Goal: Task Accomplishment & Management: Manage account settings

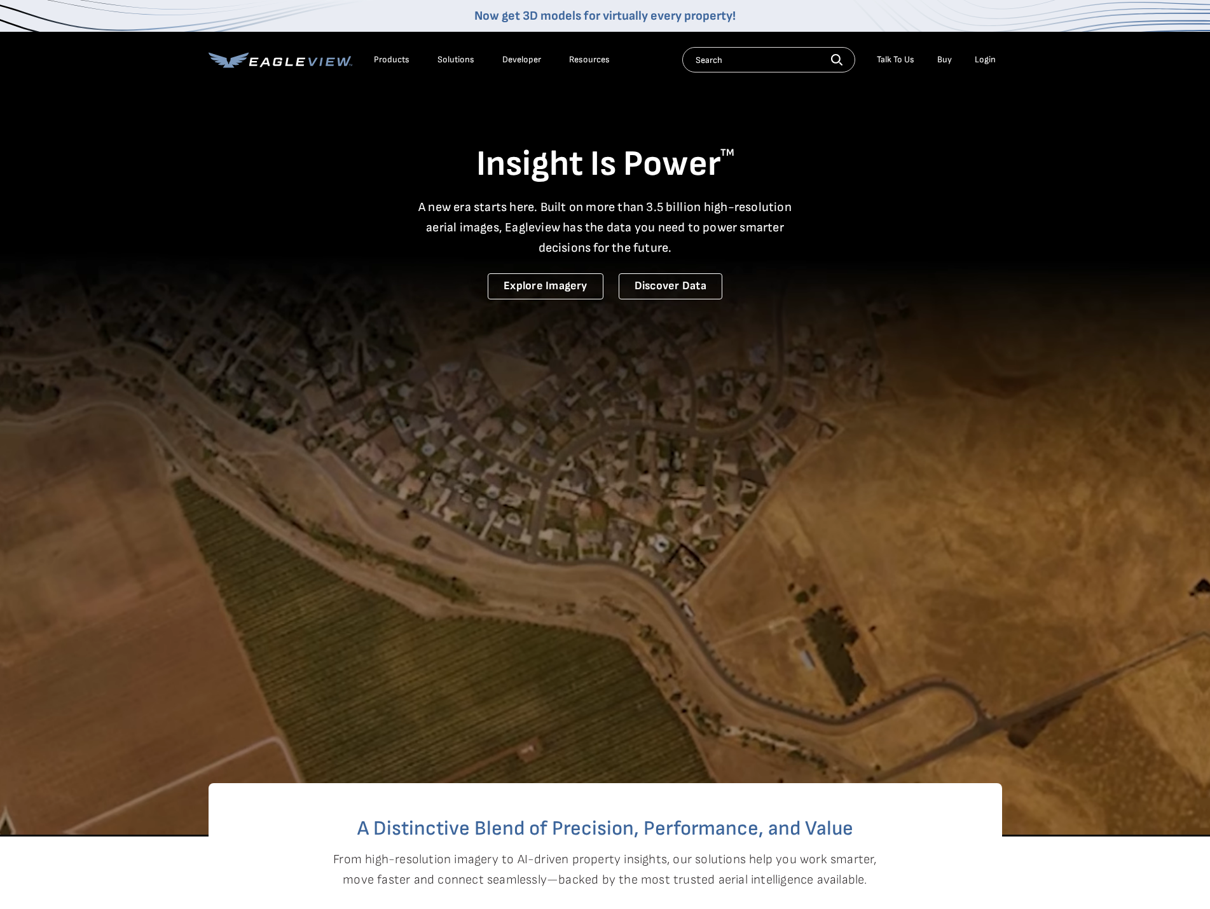
click at [980, 61] on div "Login" at bounding box center [985, 59] width 21 height 11
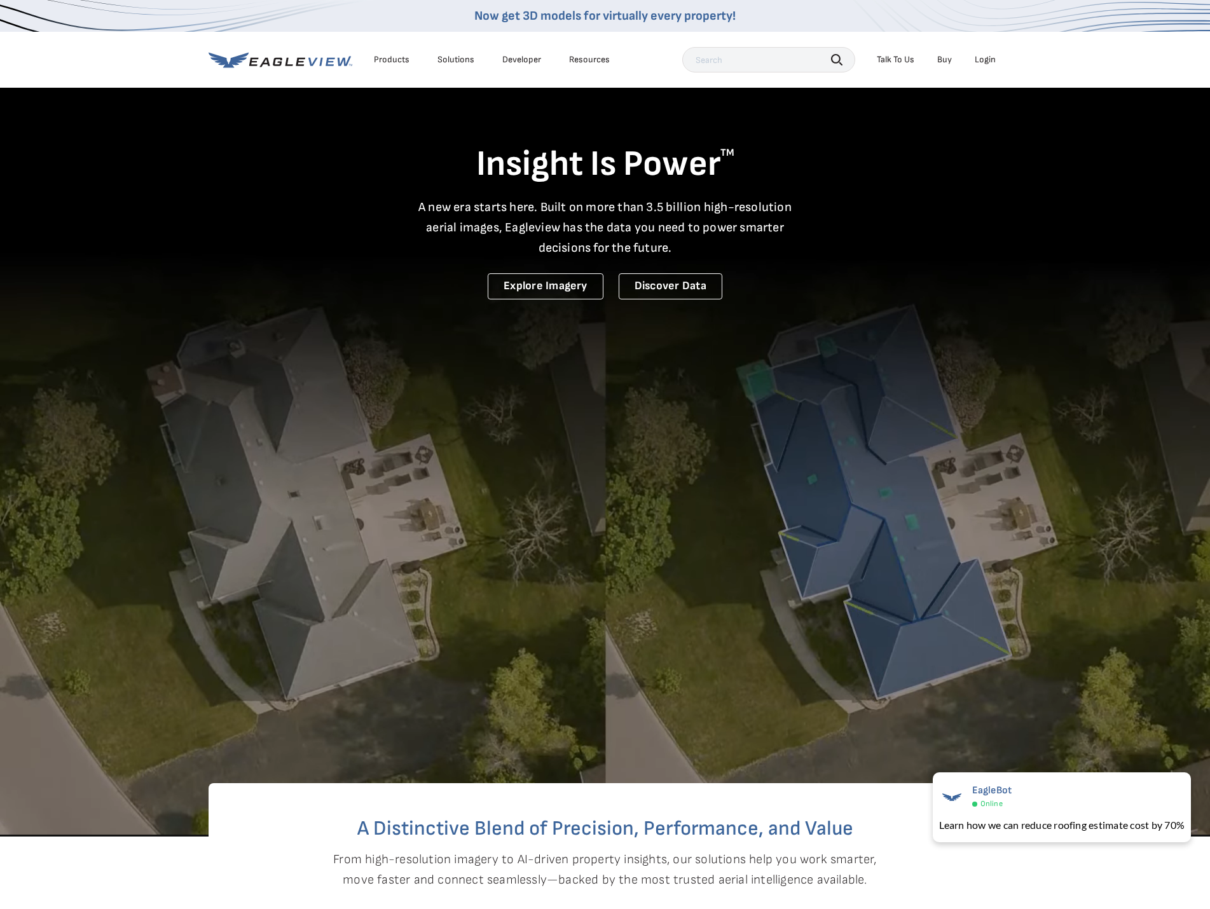
click at [996, 53] on li "Login" at bounding box center [985, 59] width 34 height 19
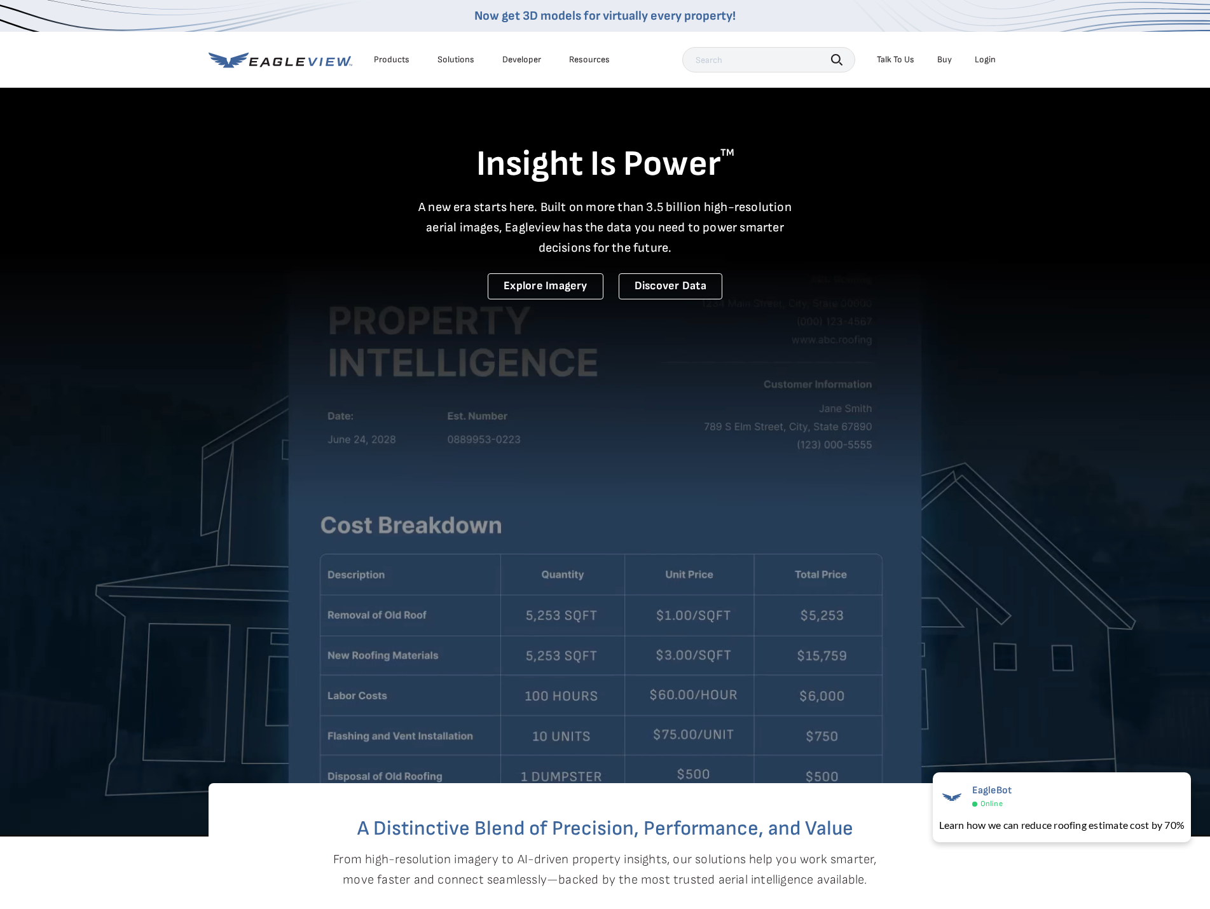
click at [972, 52] on li "Login" at bounding box center [985, 59] width 34 height 19
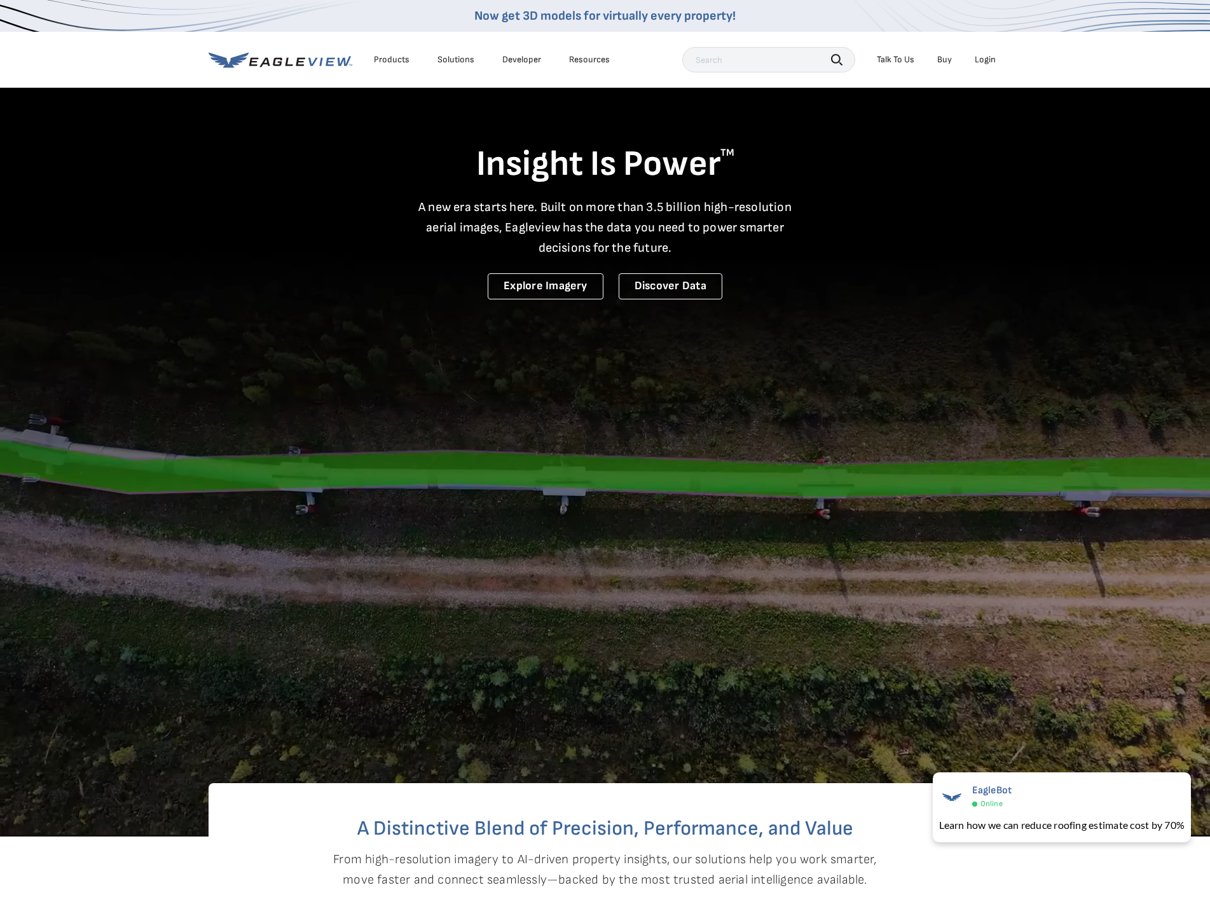
click at [975, 58] on li "Login" at bounding box center [985, 59] width 34 height 19
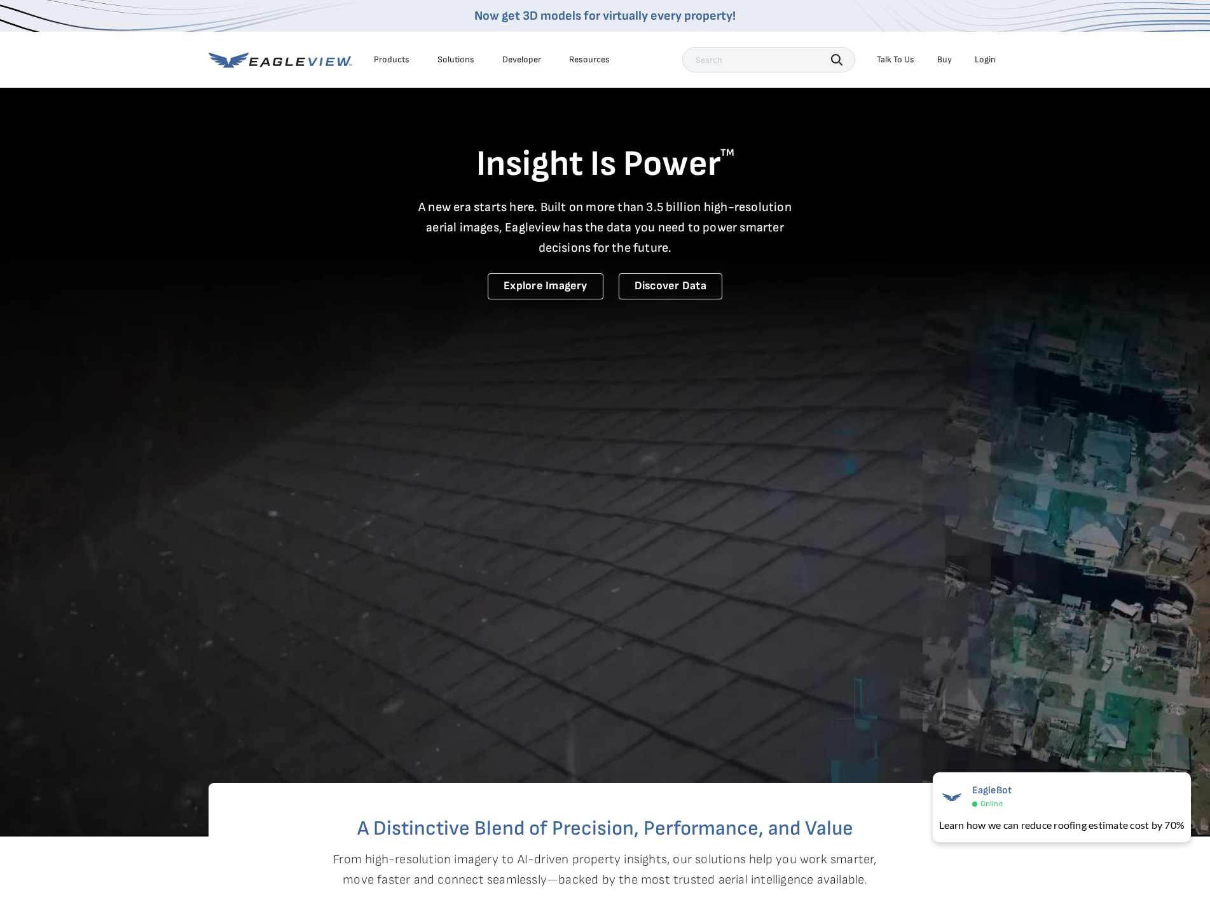
click at [984, 60] on div "Login" at bounding box center [985, 59] width 21 height 11
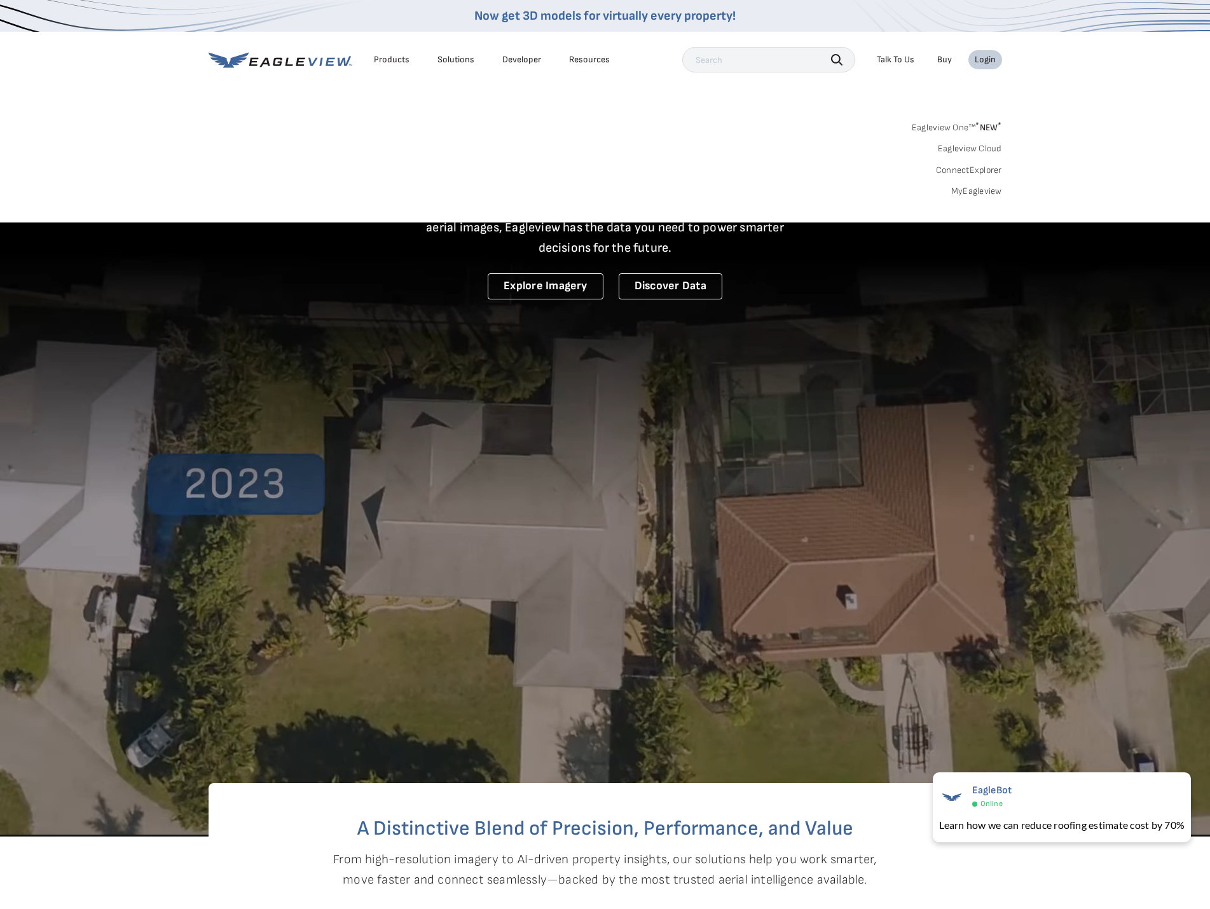
click at [975, 186] on link "MyEagleview" at bounding box center [976, 191] width 51 height 11
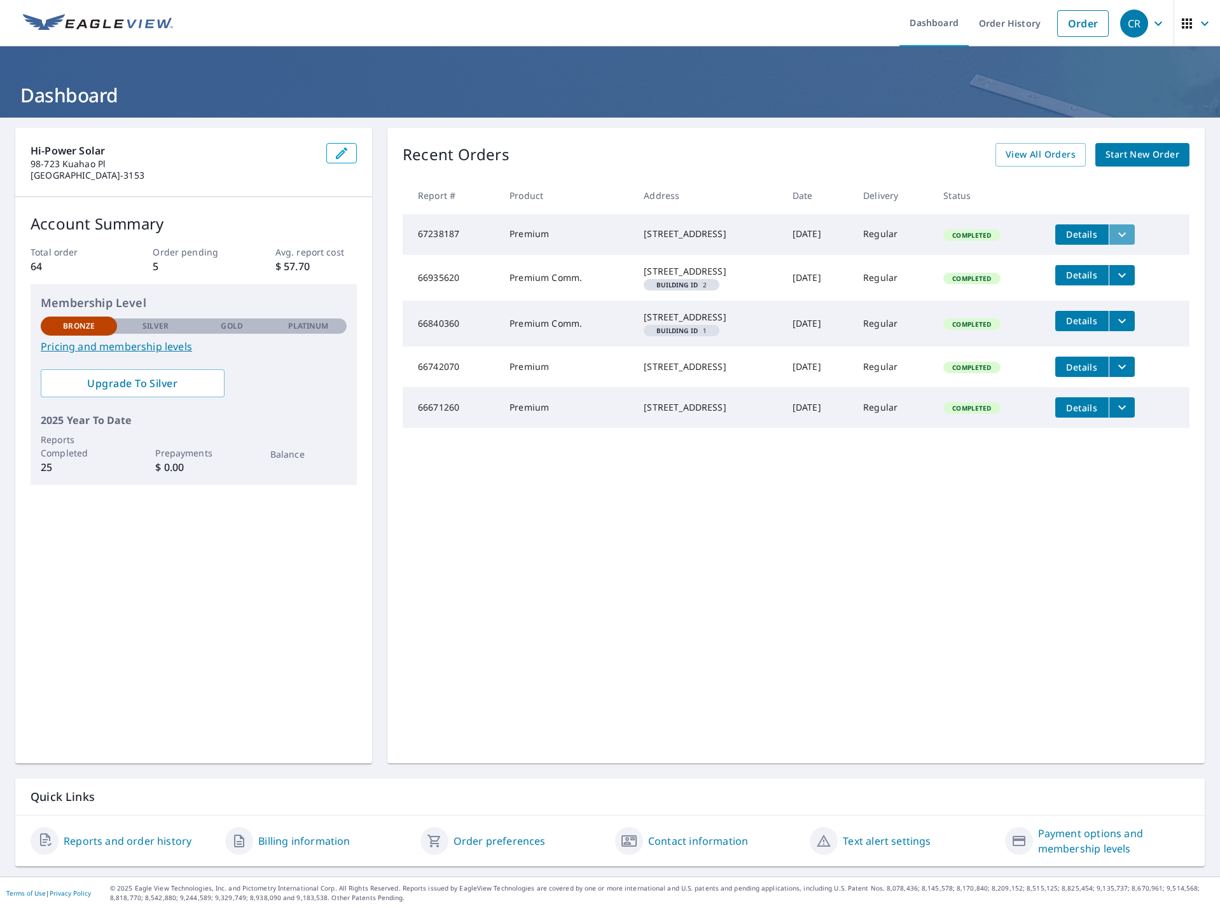
click at [1117, 235] on icon "filesDropdownBtn-67238187" at bounding box center [1121, 234] width 15 height 15
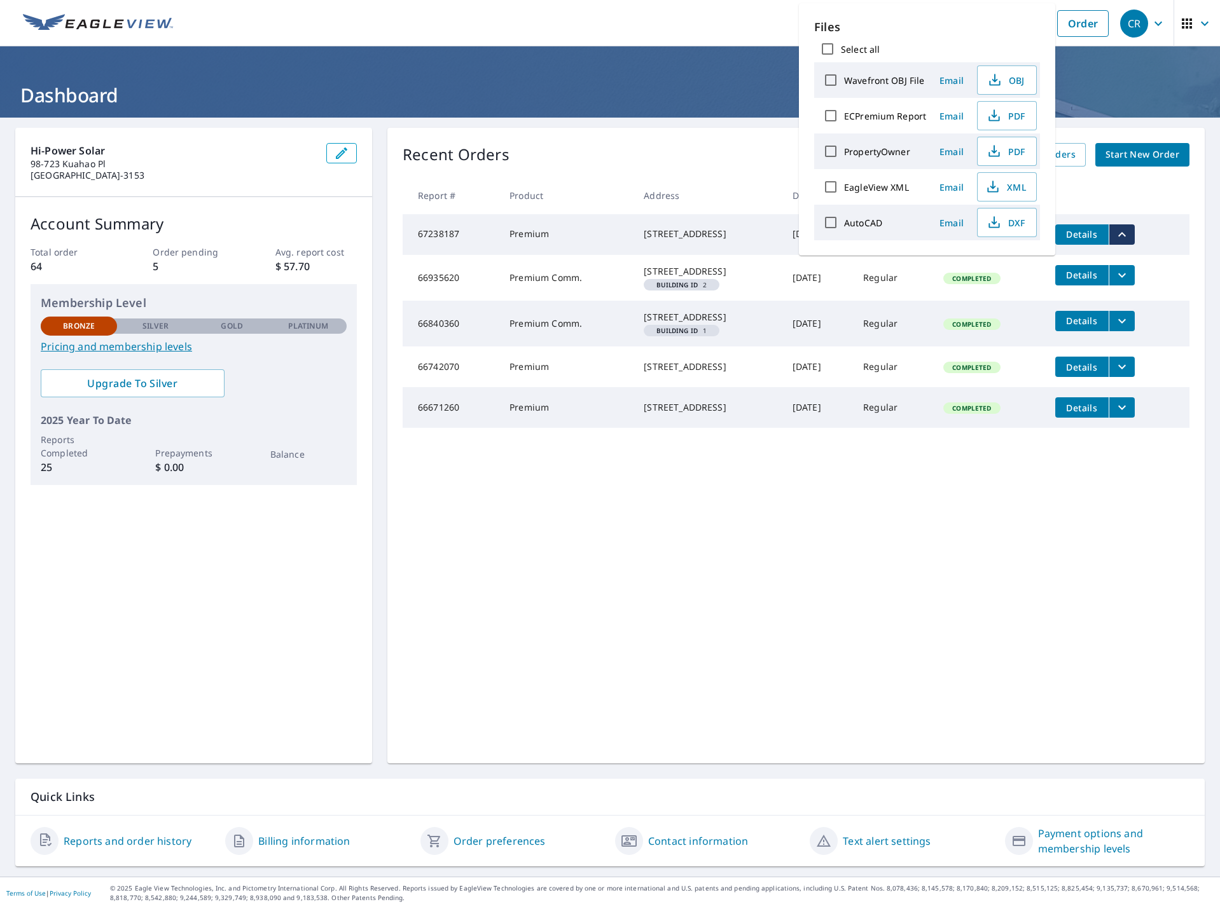
click at [906, 665] on div "Recent Orders View All Orders Start New Order Report # Product Address Date Del…" at bounding box center [795, 446] width 817 height 636
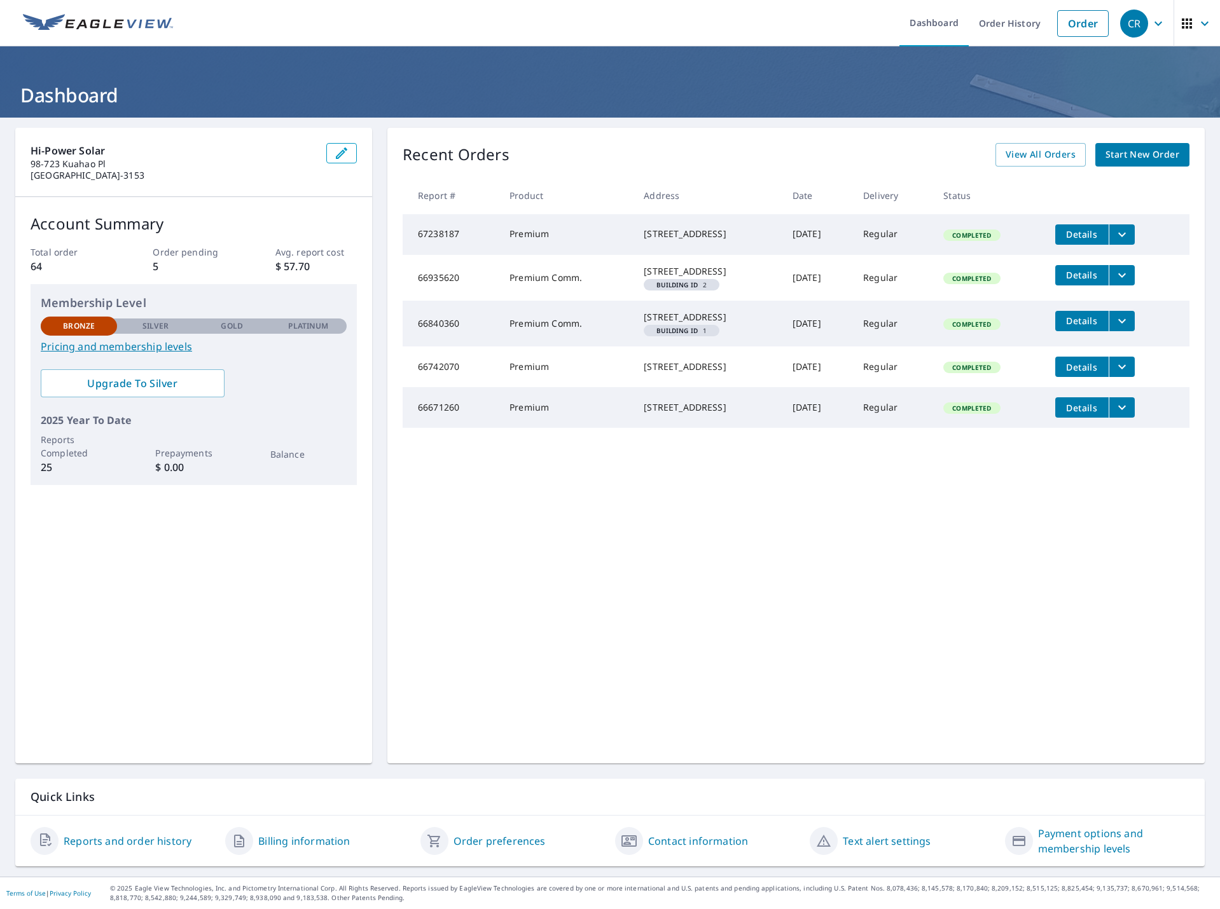
drag, startPoint x: 632, startPoint y: 277, endPoint x: 729, endPoint y: 281, distance: 96.7
click at [723, 284] on td "[STREET_ADDRESS]" at bounding box center [707, 278] width 149 height 46
click at [1078, 278] on span "Details" at bounding box center [1081, 275] width 38 height 12
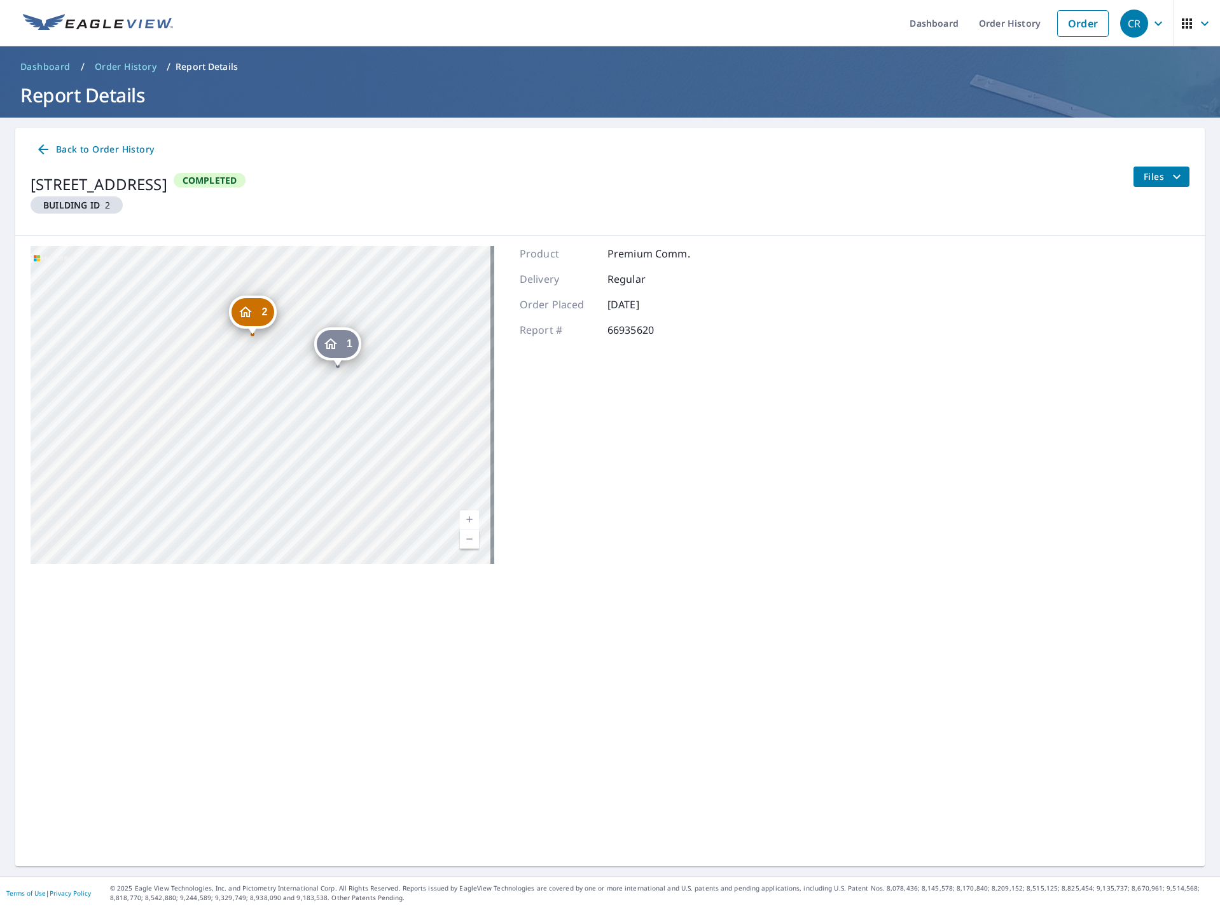
drag, startPoint x: 234, startPoint y: 491, endPoint x: 336, endPoint y: 448, distance: 110.9
click at [336, 448] on div "2 [STREET_ADDRESS] 1 [STREET_ADDRESS]" at bounding box center [263, 405] width 464 height 318
click at [54, 143] on span "Back to Order History" at bounding box center [95, 150] width 118 height 16
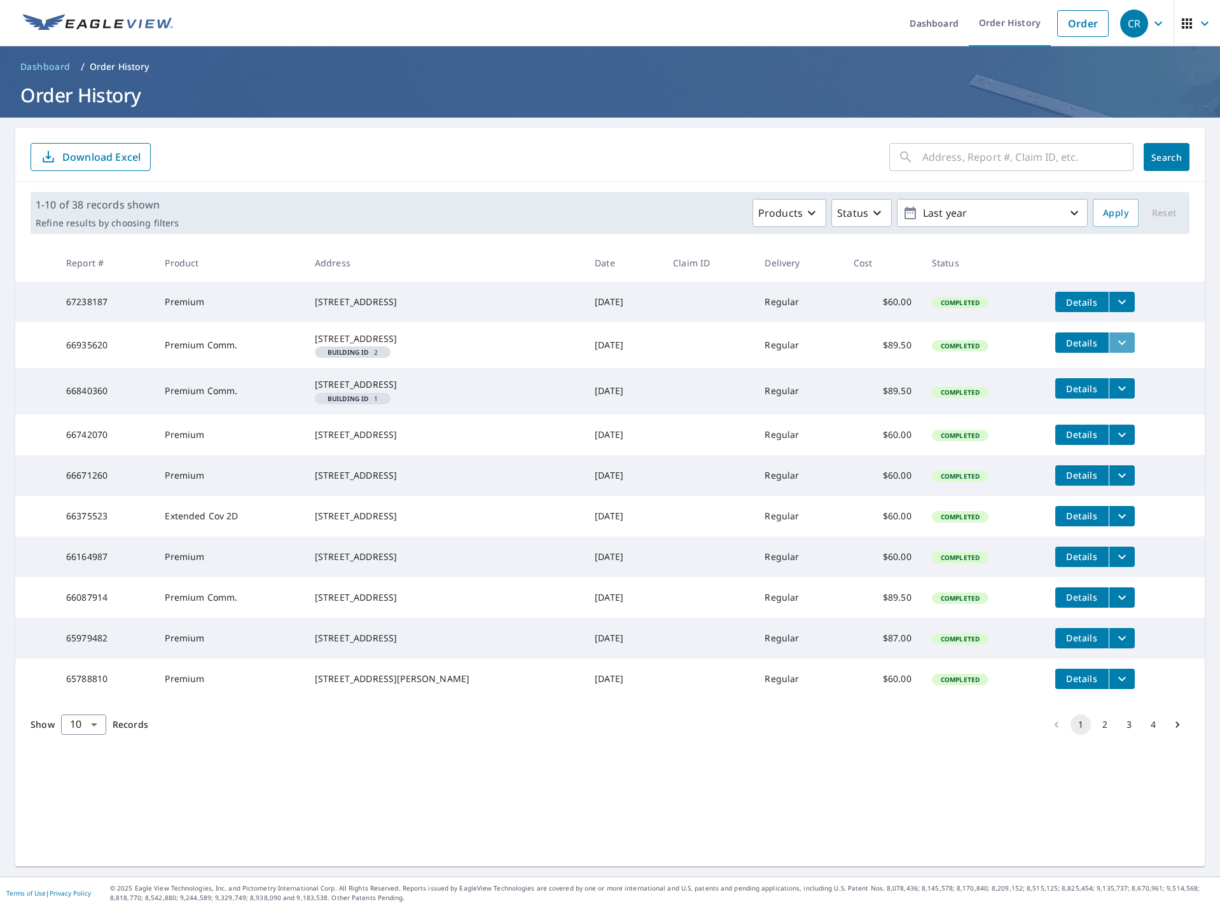
click at [1114, 348] on icon "filesDropdownBtn-66935620" at bounding box center [1121, 342] width 15 height 15
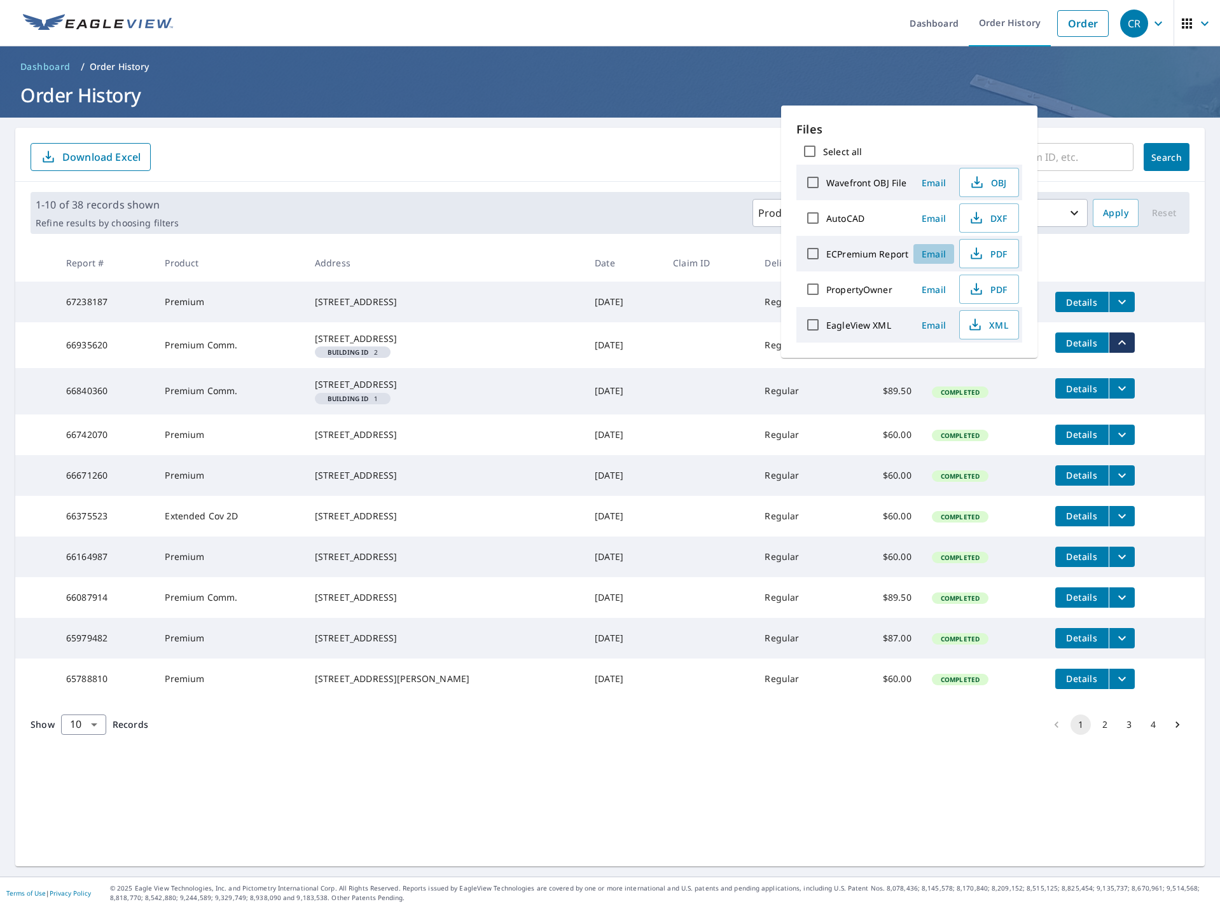
drag, startPoint x: 939, startPoint y: 256, endPoint x: 948, endPoint y: 251, distance: 10.3
drag, startPoint x: 948, startPoint y: 251, endPoint x: 970, endPoint y: 248, distance: 21.9
click at [970, 248] on icon "button" at bounding box center [975, 253] width 15 height 15
click at [690, 147] on form "​ Search Download Excel" at bounding box center [610, 157] width 1158 height 28
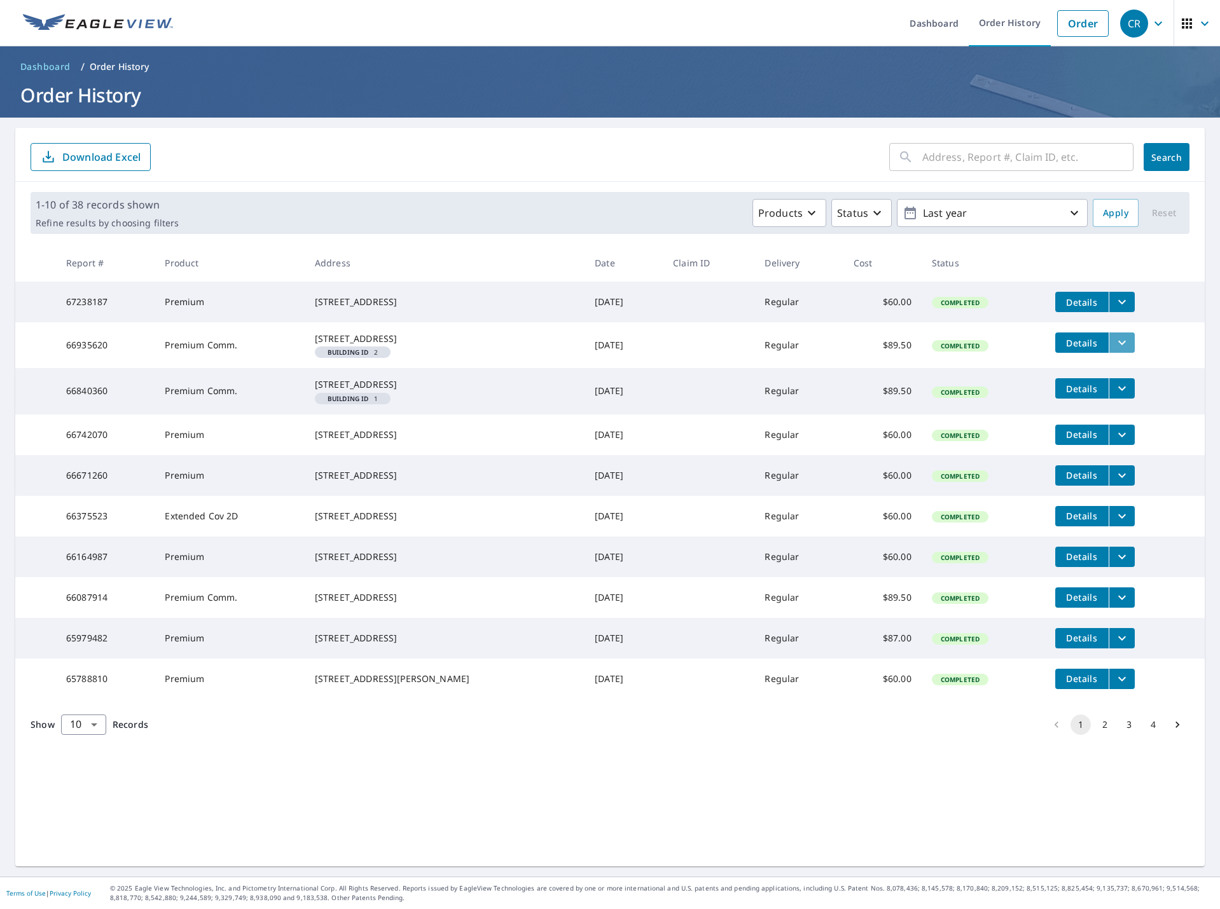
click at [1114, 344] on icon "filesDropdownBtn-66935620" at bounding box center [1121, 342] width 15 height 15
